Goal: Task Accomplishment & Management: Use online tool/utility

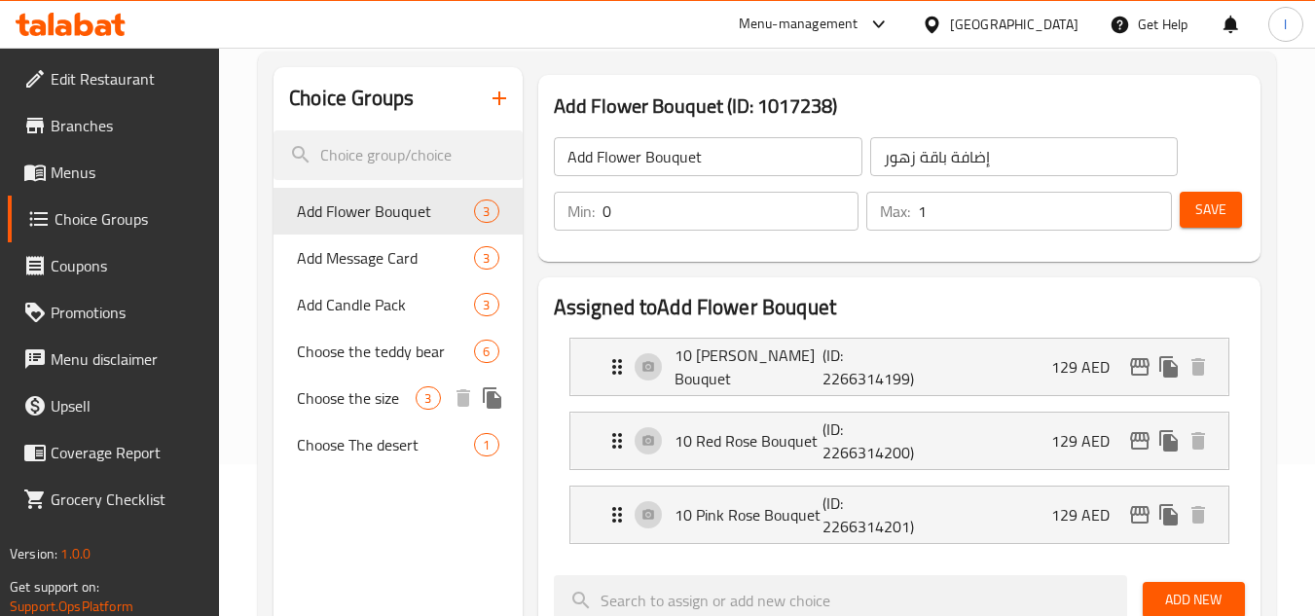
scroll to position [146, 0]
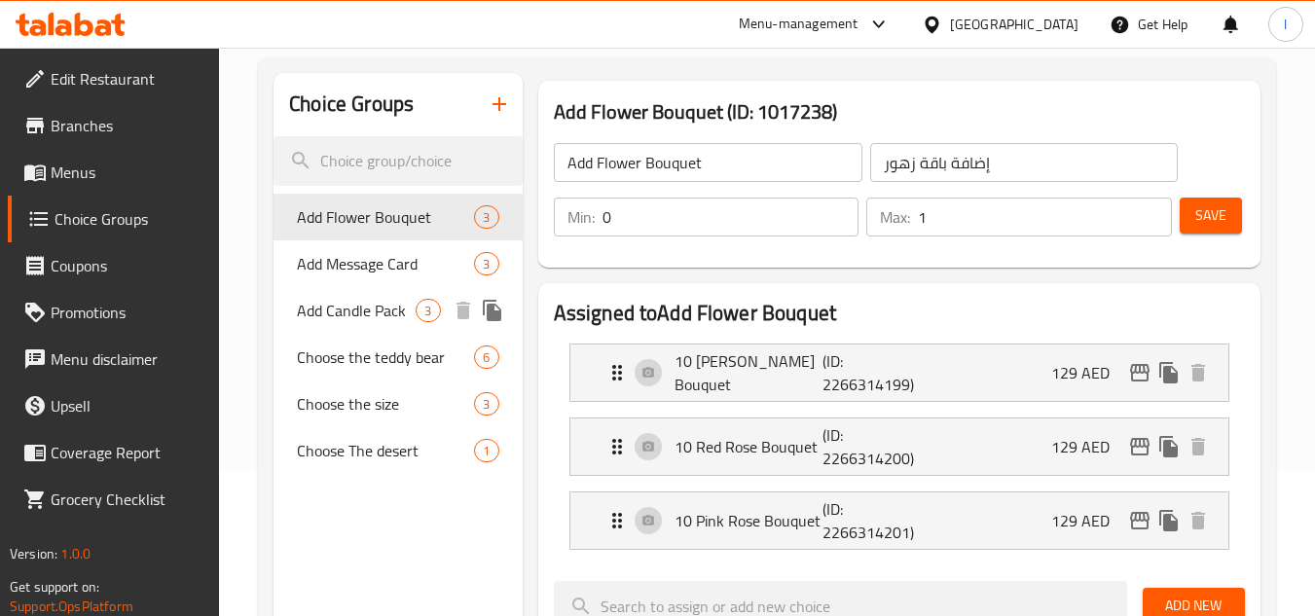
click at [375, 275] on span "Add Message Card" at bounding box center [385, 263] width 177 height 23
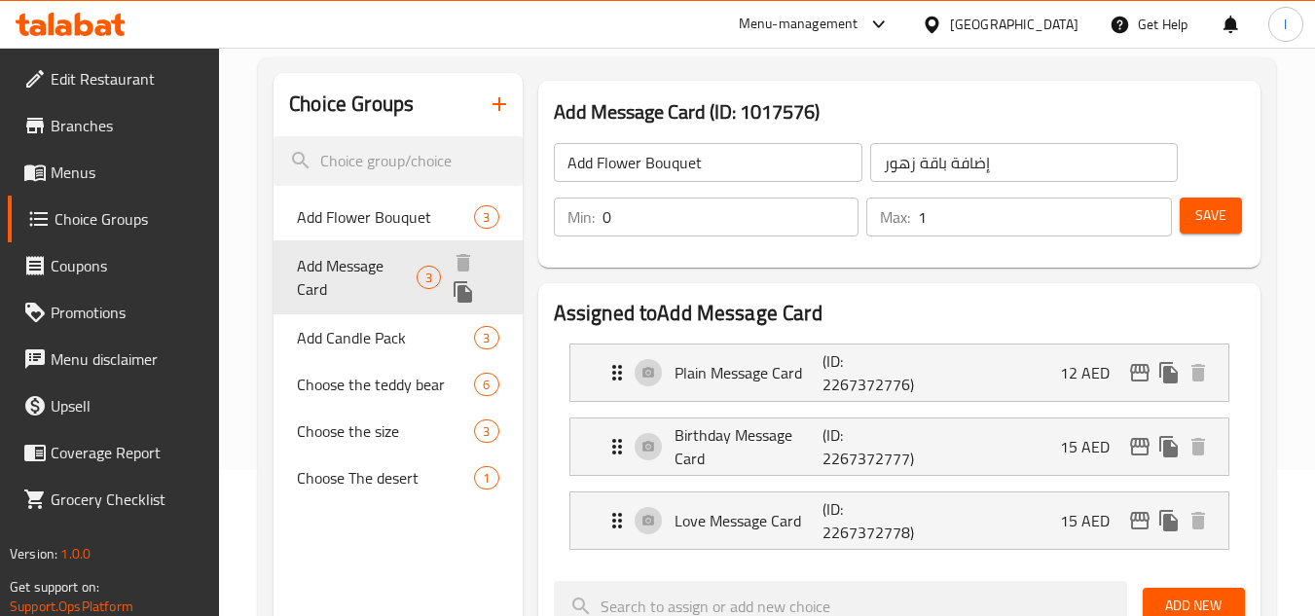
type input "Add Message Card"
type input "إضافة بطاقة رسالة"
type input "3"
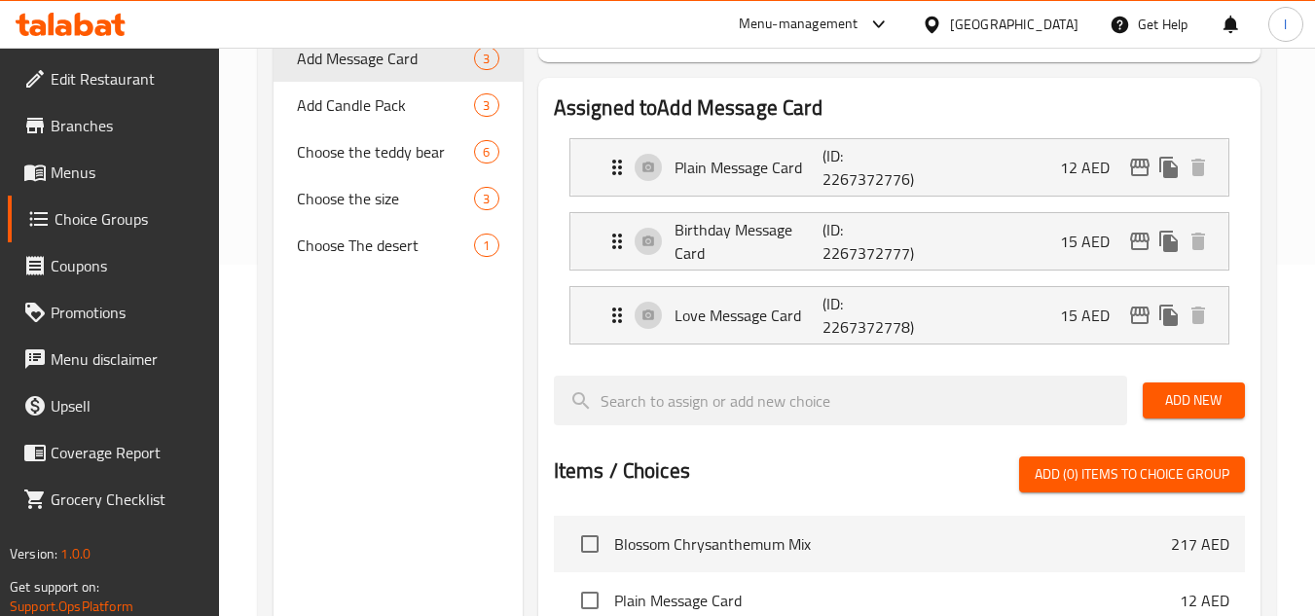
scroll to position [243, 0]
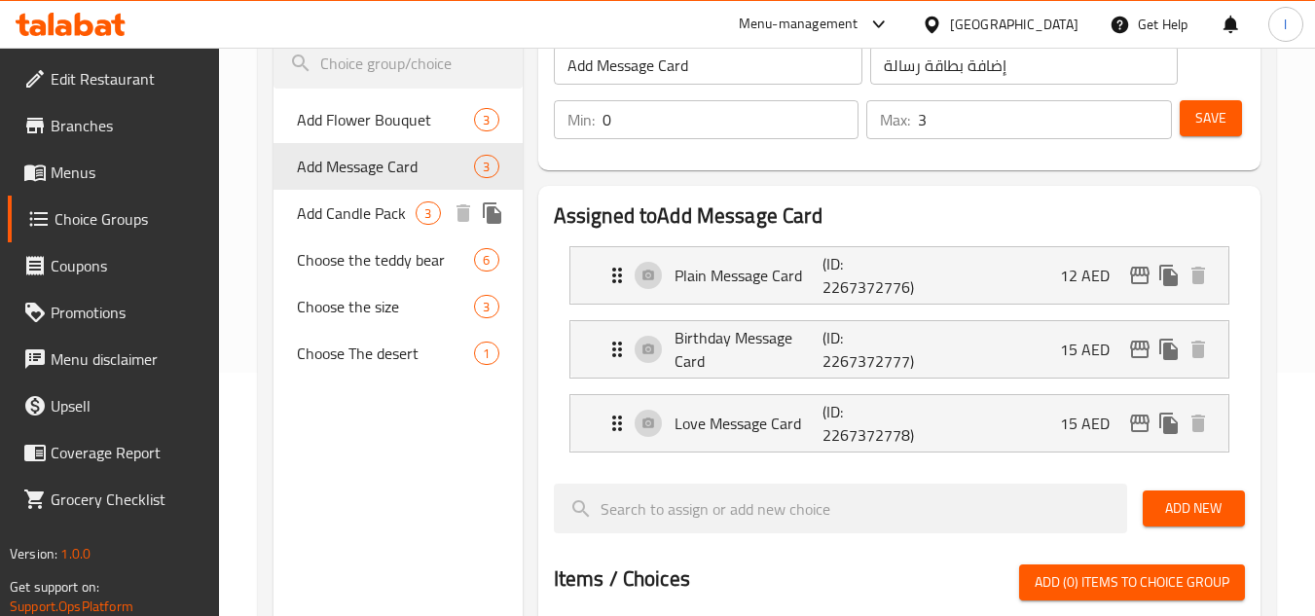
click at [357, 225] on span "Add Candle Pack" at bounding box center [356, 212] width 119 height 23
type input "Add Candle Pack"
type input "أضف حزمة الشموع"
type input "1"
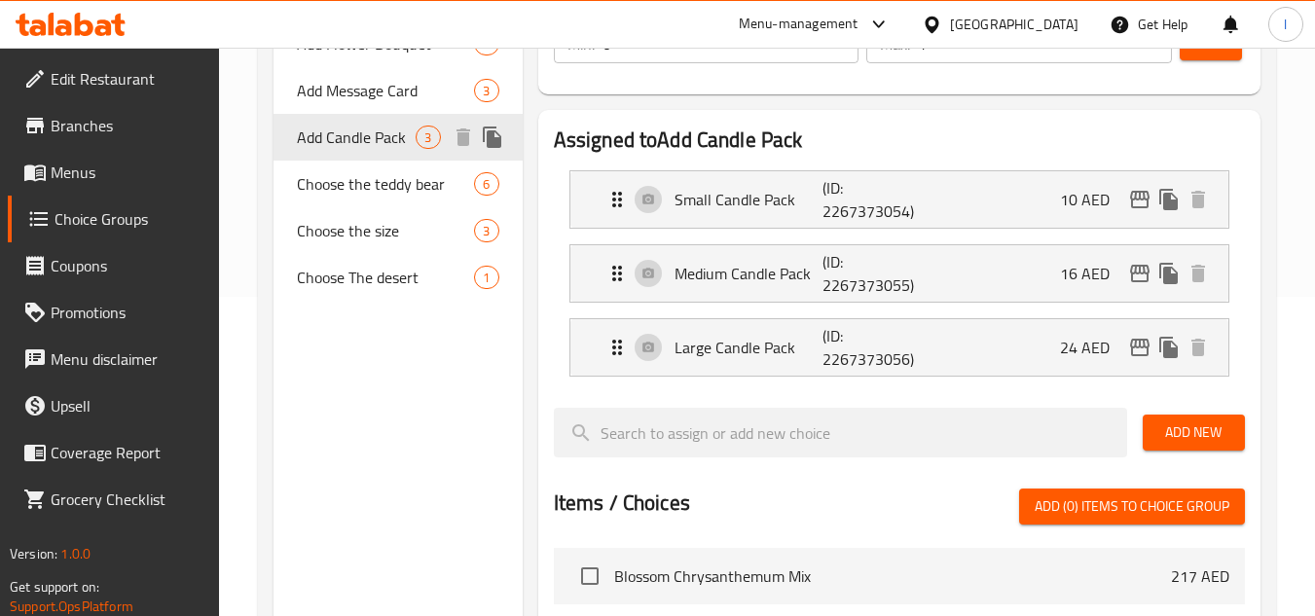
scroll to position [146, 0]
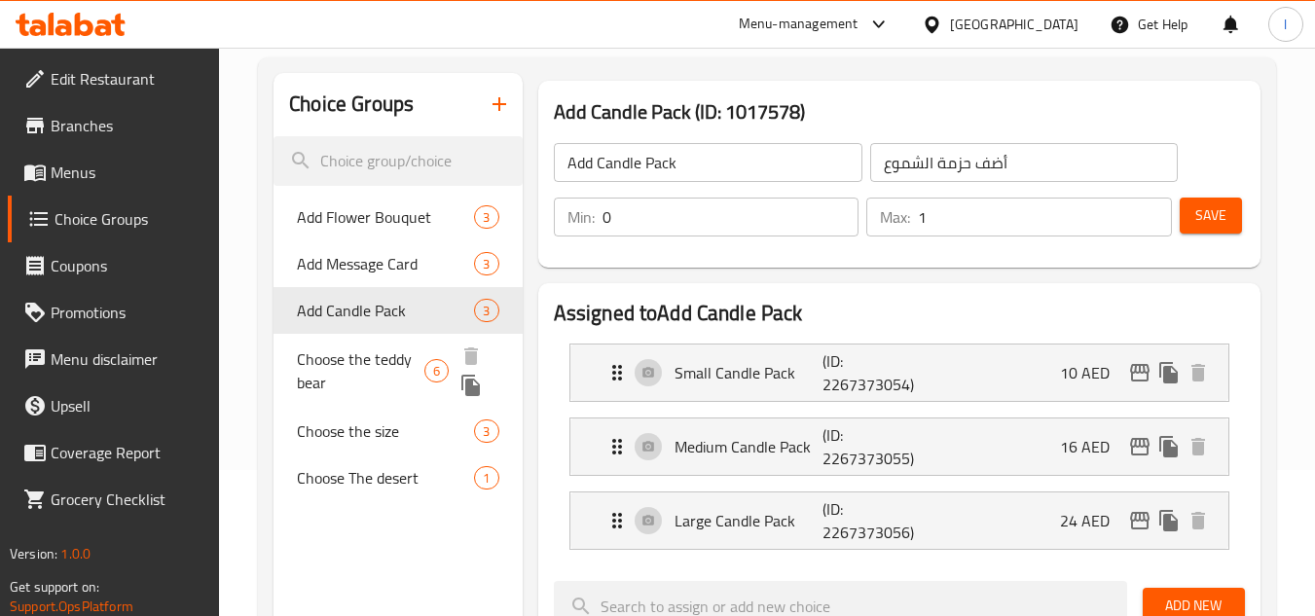
click at [349, 352] on span "Choose the teddy bear" at bounding box center [360, 370] width 127 height 47
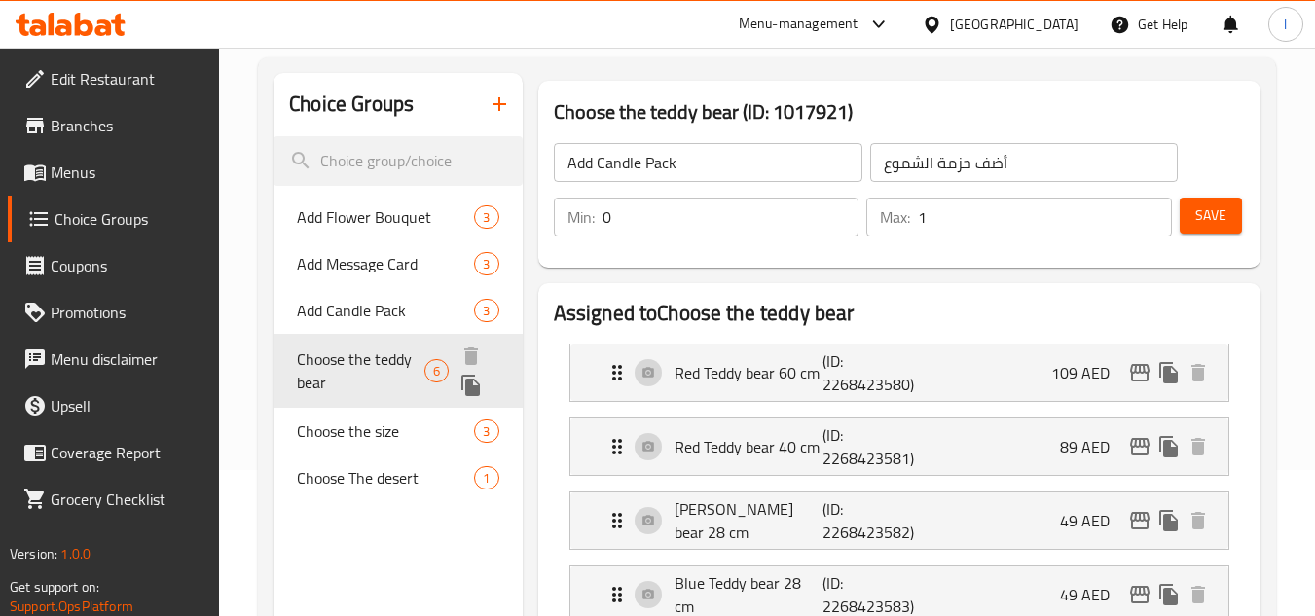
type input "Choose the teddy bear"
type input "اختر دبدوب"
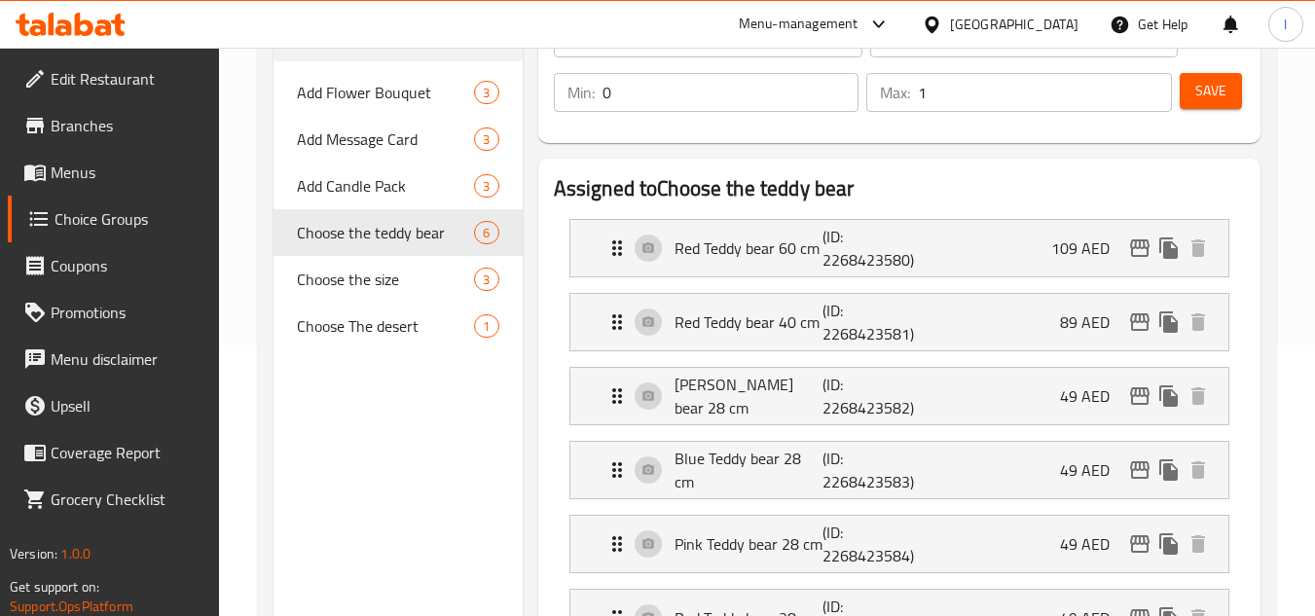
scroll to position [0, 0]
